Goal: Transaction & Acquisition: Purchase product/service

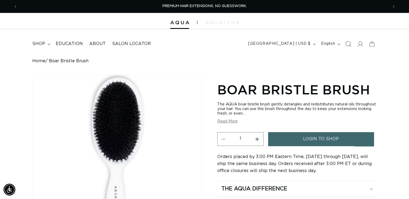
click at [345, 44] on span "Search" at bounding box center [348, 44] width 12 height 12
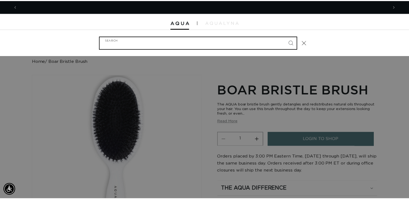
scroll to position [0, 375]
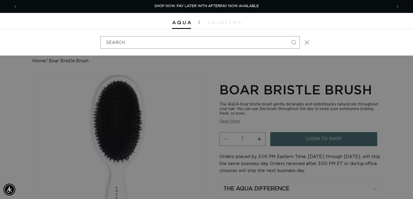
click at [0, 42] on div "Search" at bounding box center [0, 42] width 0 height 0
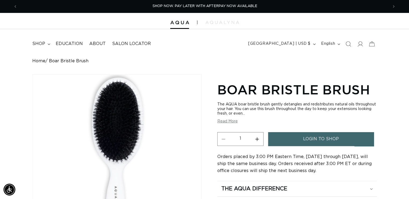
scroll to position [0, 742]
click at [349, 41] on icon "Search" at bounding box center [348, 44] width 6 height 6
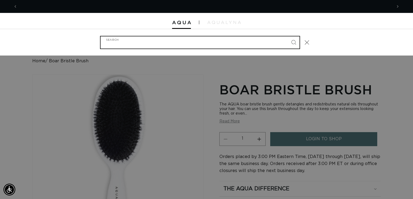
scroll to position [0, 0]
type input "clip in"
click at [288, 36] on button "Search" at bounding box center [294, 42] width 12 height 12
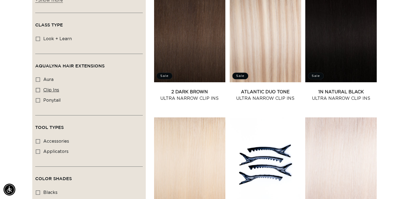
scroll to position [0, 371]
click at [52, 88] on span "clip ins" at bounding box center [51, 90] width 16 height 4
click at [40, 88] on input "clip ins clip ins (60 products)" at bounding box center [38, 90] width 4 height 4
checkbox input "true"
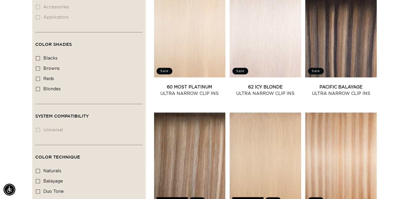
scroll to position [357, 0]
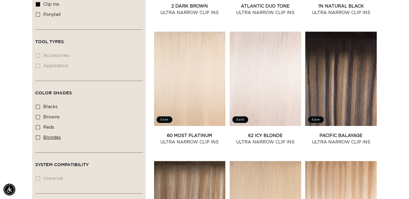
click at [55, 135] on span "blondes" at bounding box center [51, 137] width 17 height 4
click at [40, 135] on input "blondes blondes (44 products)" at bounding box center [38, 137] width 4 height 4
checkbox input "true"
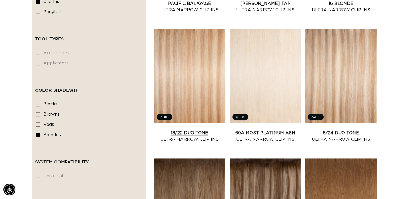
scroll to position [0, 742]
click at [203, 131] on link "18/22 Duo Tone Ultra Narrow Clip Ins" at bounding box center [190, 135] width 72 height 13
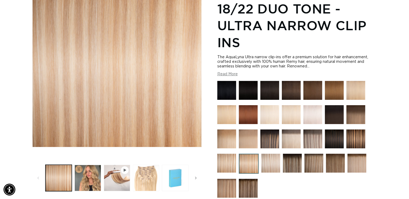
click at [137, 177] on button "Load image 3 in gallery view" at bounding box center [146, 177] width 26 height 26
